Goal: Task Accomplishment & Management: Complete application form

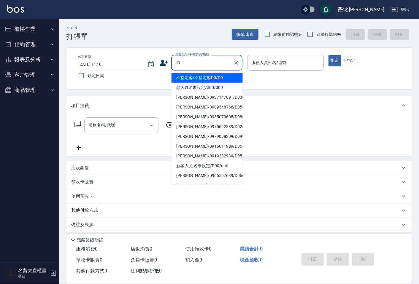
type input "不指定客/不指定客D0/D0"
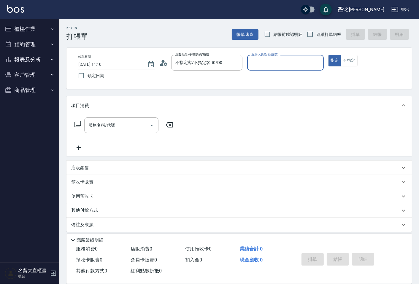
type input "[PERSON_NAME]3"
click at [328, 55] on button "指定" at bounding box center [334, 61] width 13 height 12
type button "true"
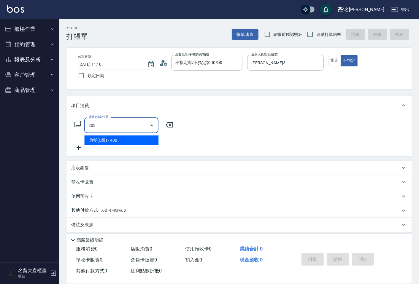
type input "剪髮(C級)(303)"
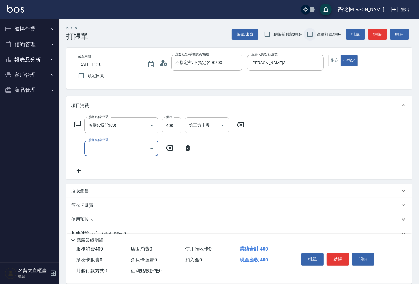
click at [307, 34] on input "連續打單結帳" at bounding box center [310, 34] width 12 height 12
checkbox input "true"
click at [375, 34] on button "結帳" at bounding box center [377, 34] width 19 height 11
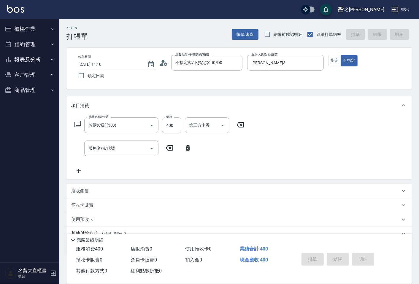
type input "[DATE] 11:56"
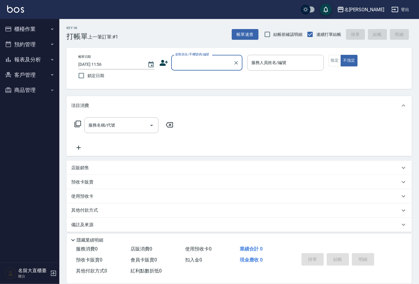
click at [205, 69] on div "顧客姓名/手機號碼/編號" at bounding box center [206, 63] width 71 height 16
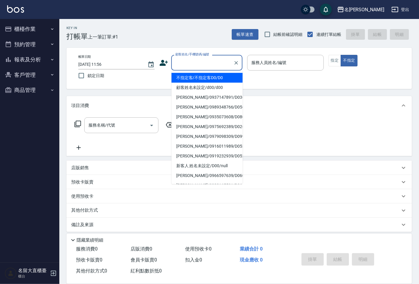
click at [205, 80] on li "不指定客/不指定客D0/D0" at bounding box center [206, 78] width 71 height 10
type input "不指定客/不指定客D0/D0"
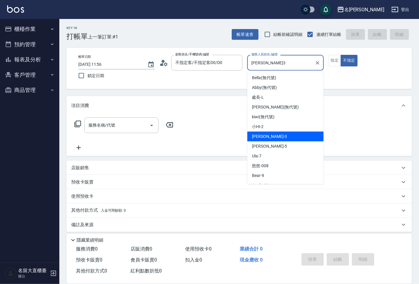
click at [285, 61] on input "[PERSON_NAME]3" at bounding box center [281, 63] width 62 height 10
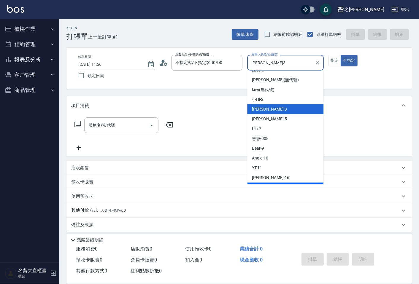
scroll to position [66, 0]
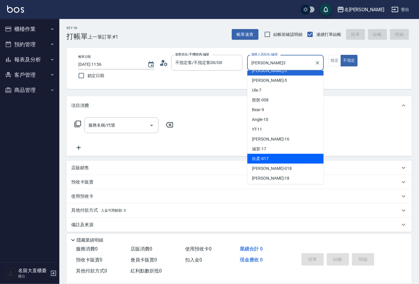
click at [263, 159] on span "欣柔 -017" at bounding box center [260, 159] width 17 height 6
type input "欣柔-017"
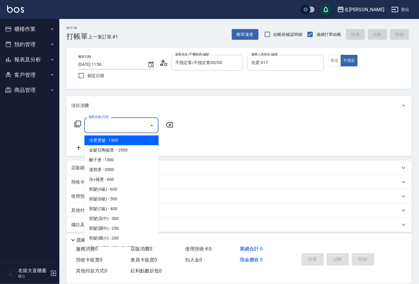
click at [100, 126] on input "服務名稱/代號" at bounding box center [117, 125] width 60 height 10
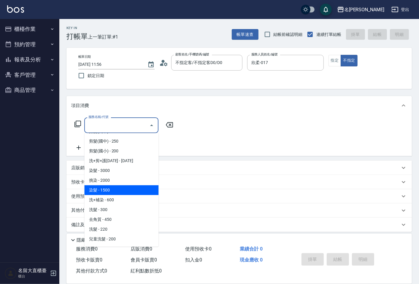
scroll to position [99, 0]
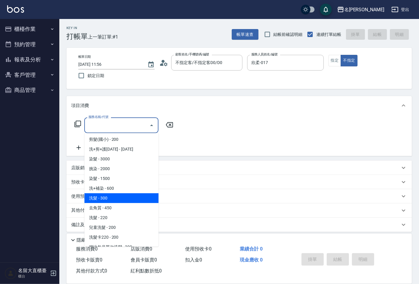
drag, startPoint x: 109, startPoint y: 199, endPoint x: 136, endPoint y: 177, distance: 34.8
click at [109, 199] on span "洗髮 - 300" at bounding box center [121, 198] width 74 height 10
type input "洗髮(500)"
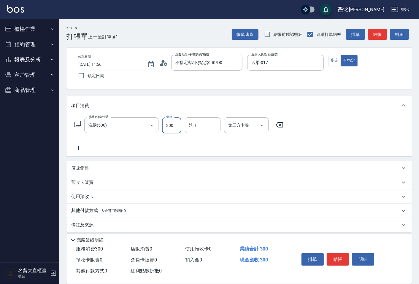
click at [173, 123] on input "300" at bounding box center [171, 125] width 19 height 16
drag, startPoint x: 140, startPoint y: 122, endPoint x: 138, endPoint y: 116, distance: 5.5
click at [138, 116] on div "服務名稱/代號 洗髮(500) 服務名稱/代號 價格 350 價格 洗-1 洗-1 第三方卡券 第三方卡券" at bounding box center [238, 135] width 345 height 41
click at [112, 119] on div "洗髮(500) 服務名稱/代號" at bounding box center [121, 125] width 74 height 16
type input "350"
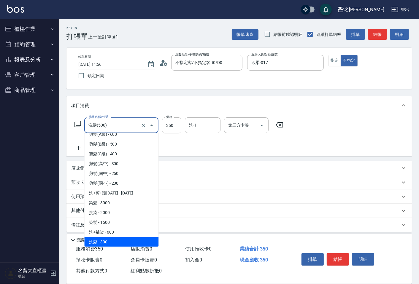
click at [114, 126] on input "洗髮(500)" at bounding box center [113, 125] width 52 height 10
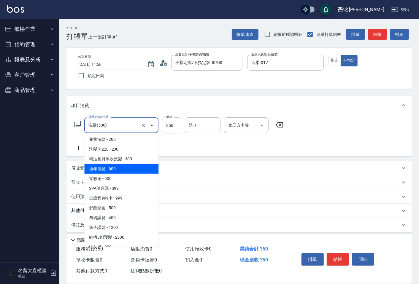
scroll to position [220, 0]
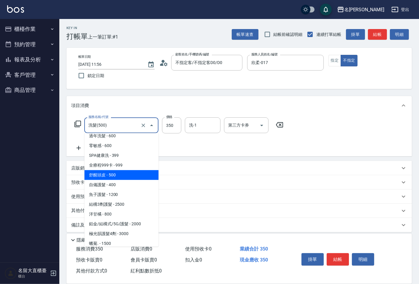
click at [114, 176] on span "舒醒頭皮 - 500" at bounding box center [121, 175] width 74 height 10
type input "舒醒頭皮(517)"
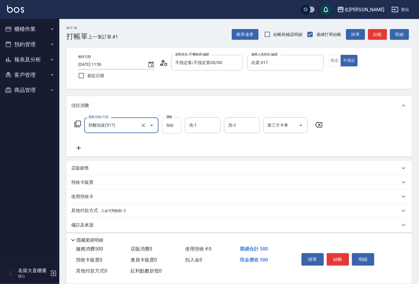
click at [172, 126] on input "500" at bounding box center [171, 125] width 19 height 16
type input "600"
click at [76, 146] on icon at bounding box center [78, 147] width 15 height 7
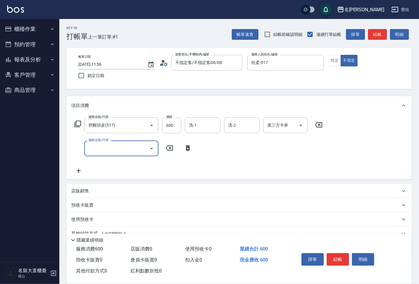
click at [91, 143] on input "服務名稱/代號" at bounding box center [117, 148] width 60 height 10
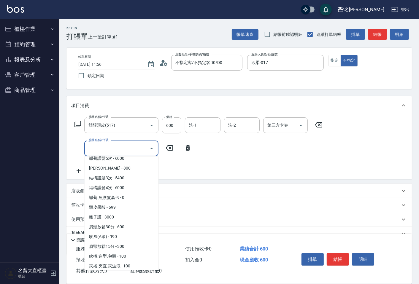
scroll to position [461, 0]
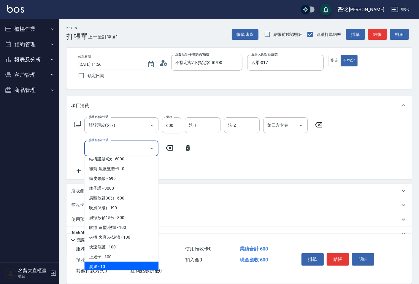
drag, startPoint x: 111, startPoint y: 257, endPoint x: 151, endPoint y: 209, distance: 62.6
click at [110, 262] on span "潤絲 - 10" at bounding box center [121, 267] width 74 height 10
type input "潤絲(802)"
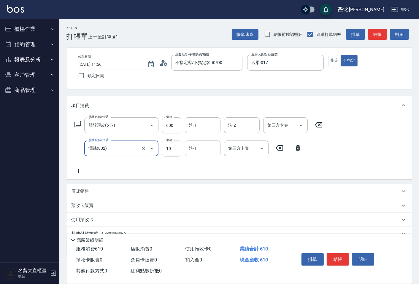
click at [175, 148] on input "10" at bounding box center [171, 149] width 19 height 16
type input "33"
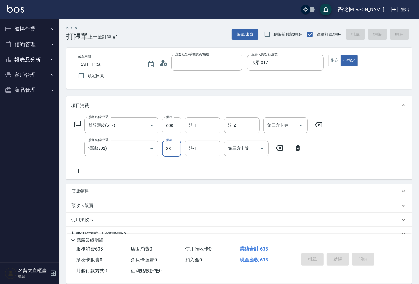
type input "[DATE] 12:05"
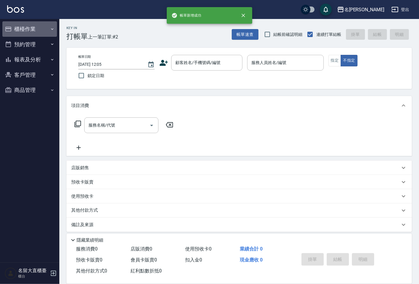
click at [16, 25] on button "櫃檯作業" at bounding box center [29, 28] width 55 height 15
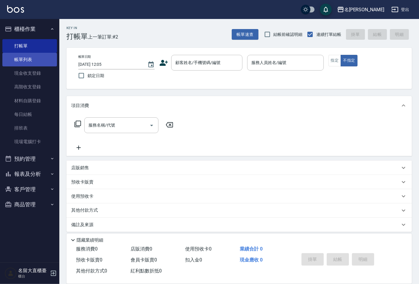
click at [35, 60] on link "帳單列表" at bounding box center [29, 60] width 55 height 14
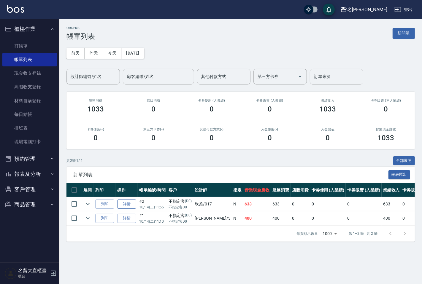
click at [127, 205] on link "詳情" at bounding box center [126, 204] width 19 height 9
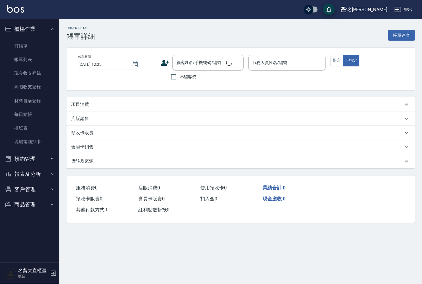
type input "[DATE] 11:56"
type input "欣柔-017"
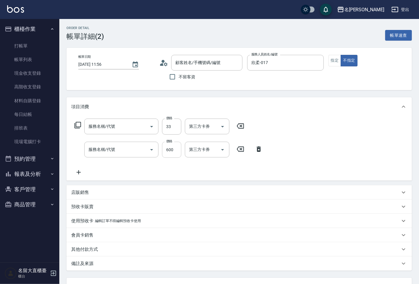
type input "不指定客/不指定客D0/D0"
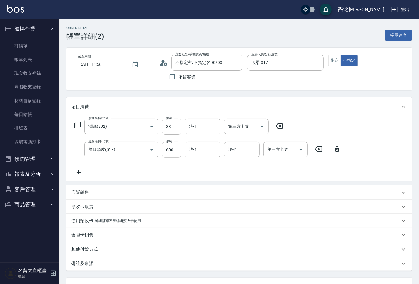
type input "潤絲(802)"
type input "舒醒頭皮(517)"
click at [178, 153] on input "600" at bounding box center [171, 150] width 19 height 16
click at [176, 128] on input "33" at bounding box center [171, 127] width 19 height 16
type input "20"
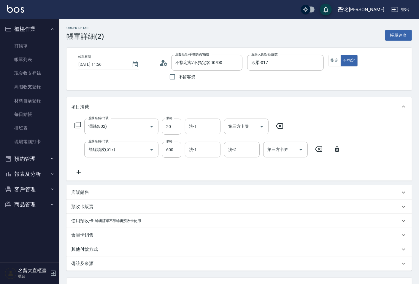
click at [256, 233] on div "會員卡銷售" at bounding box center [235, 235] width 328 height 6
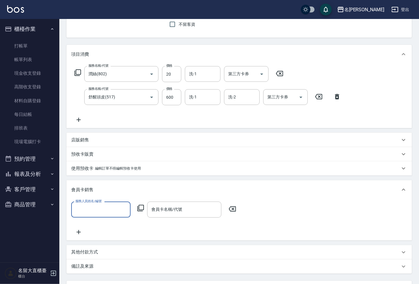
scroll to position [110, 0]
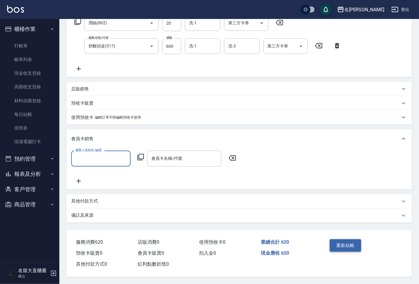
click at [336, 245] on button "重新結帳" at bounding box center [344, 245] width 31 height 12
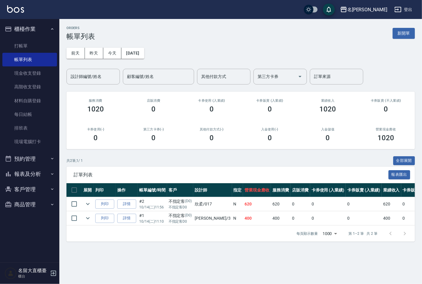
click at [42, 175] on button "報表及分析" at bounding box center [29, 173] width 55 height 15
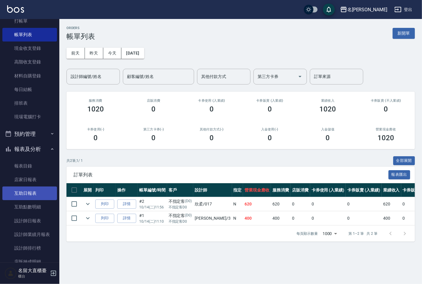
scroll to position [71, 0]
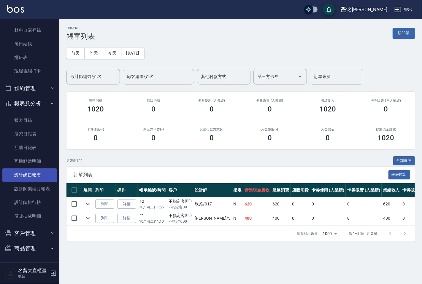
click at [36, 177] on link "設計師日報表" at bounding box center [29, 175] width 55 height 14
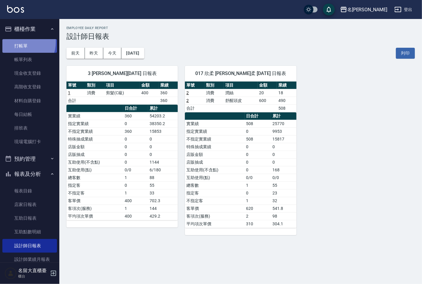
click at [18, 42] on link "打帳單" at bounding box center [29, 46] width 55 height 14
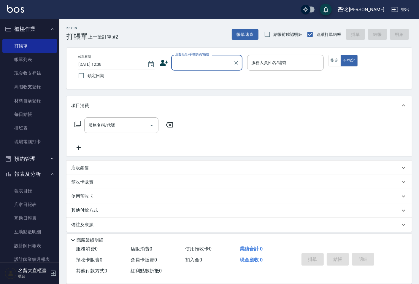
click at [203, 67] on input "顧客姓名/手機號碼/編號" at bounding box center [202, 63] width 57 height 10
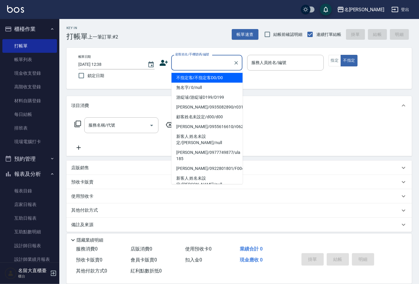
click at [212, 78] on li "不指定客/不指定客D0/D0" at bounding box center [206, 78] width 71 height 10
type input "不指定客/不指定客D0/D0"
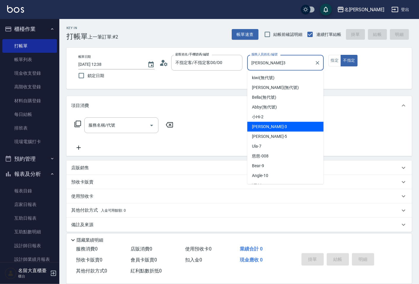
click at [272, 62] on input "[PERSON_NAME]3" at bounding box center [281, 63] width 62 height 10
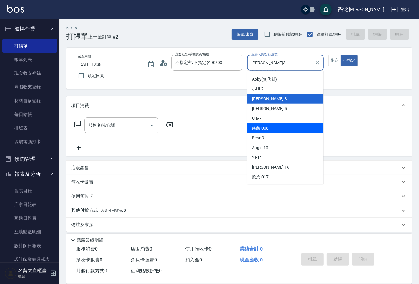
scroll to position [66, 0]
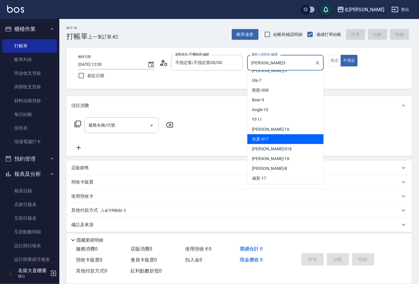
click at [270, 136] on div "欣柔 -017" at bounding box center [285, 139] width 76 height 10
type input "欣柔-017"
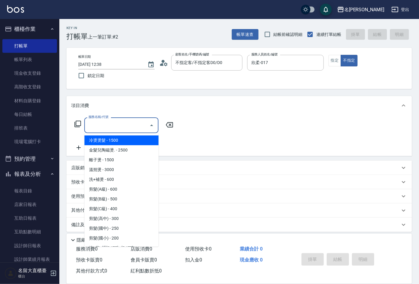
click at [94, 125] on input "服務名稱/代號" at bounding box center [117, 125] width 60 height 10
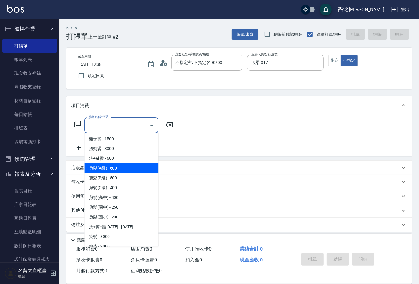
scroll to position [33, 0]
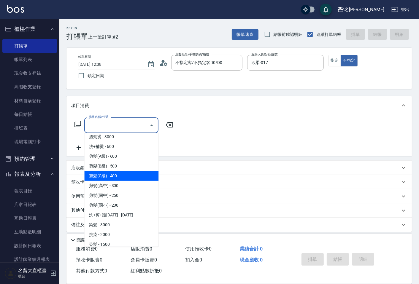
click at [114, 179] on span "剪髮(C級) - 400" at bounding box center [121, 176] width 74 height 10
type input "剪髮(C級)(303)"
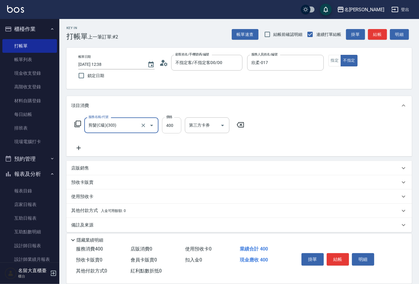
click at [164, 128] on input "400" at bounding box center [171, 125] width 19 height 16
type input "100"
click at [341, 256] on button "結帳" at bounding box center [337, 259] width 22 height 12
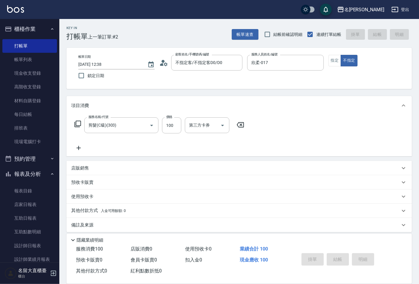
type input "[DATE] 12:39"
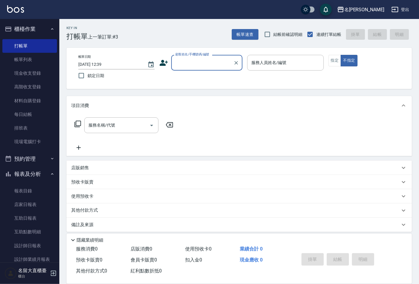
click at [174, 64] on input "顧客姓名/手機號碼/編號" at bounding box center [202, 63] width 57 height 10
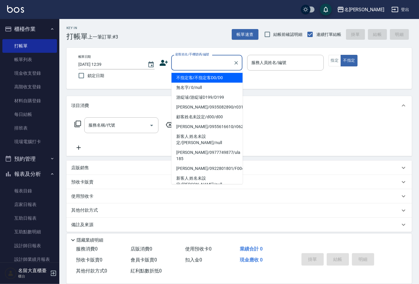
click at [176, 81] on li "不指定客/不指定客D0/D0" at bounding box center [206, 78] width 71 height 10
type input "不指定客/不指定客D0/D0"
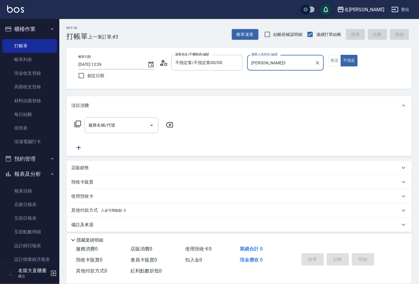
click at [281, 60] on input "[PERSON_NAME]3" at bounding box center [281, 63] width 62 height 10
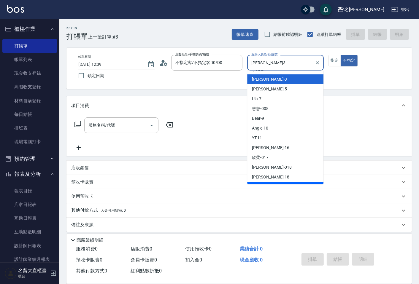
scroll to position [66, 0]
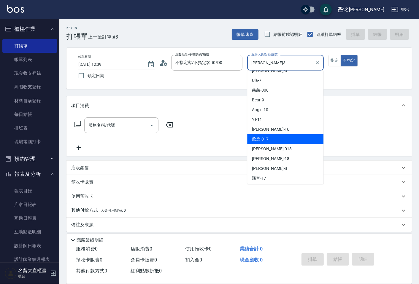
click at [265, 137] on span "欣柔 -017" at bounding box center [260, 139] width 17 height 6
type input "欣柔-017"
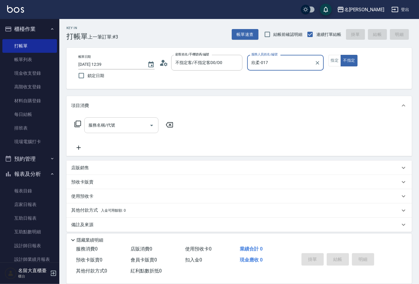
click at [95, 130] on input "服務名稱/代號" at bounding box center [117, 125] width 60 height 10
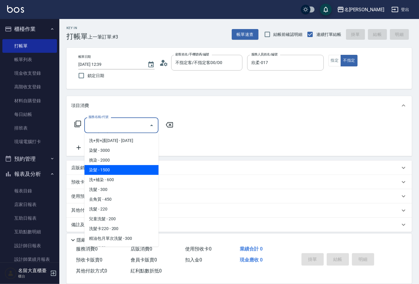
scroll to position [132, 0]
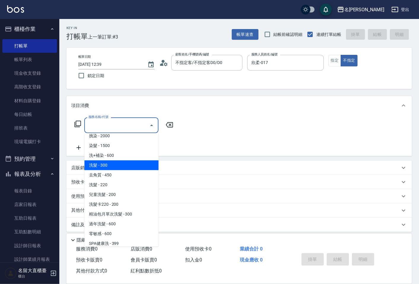
click at [109, 166] on span "洗髮 - 300" at bounding box center [121, 165] width 74 height 10
type input "洗髮(500)"
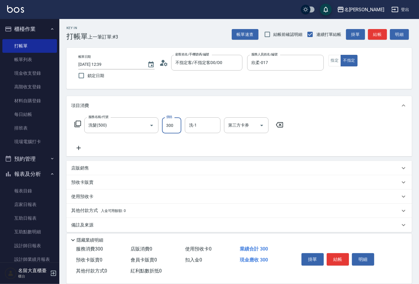
click at [176, 126] on input "300" at bounding box center [171, 125] width 19 height 16
type input "350"
click at [82, 147] on icon at bounding box center [78, 147] width 15 height 7
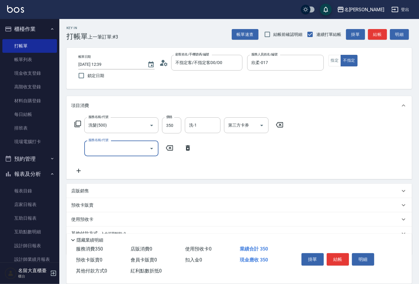
click at [100, 151] on input "服務名稱/代號" at bounding box center [117, 148] width 60 height 10
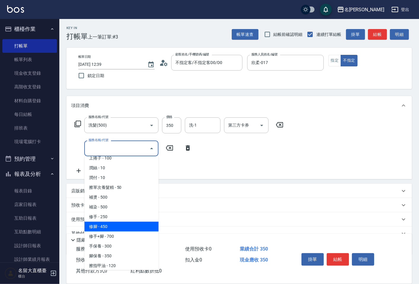
scroll to position [494, 0]
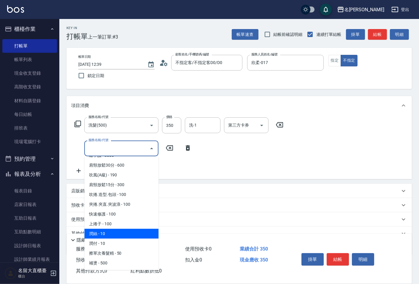
click at [114, 229] on span "潤絲 - 10" at bounding box center [121, 234] width 74 height 10
type input "潤絲(802)"
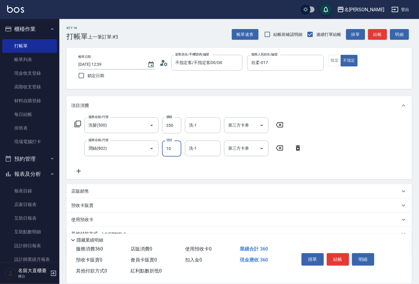
click at [174, 149] on input "10" at bounding box center [171, 149] width 19 height 16
type input "20"
click at [335, 256] on button "結帳" at bounding box center [337, 259] width 22 height 12
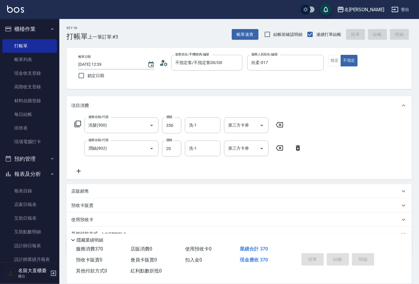
type input "[DATE] 13:09"
